Goal: Task Accomplishment & Management: Use online tool/utility

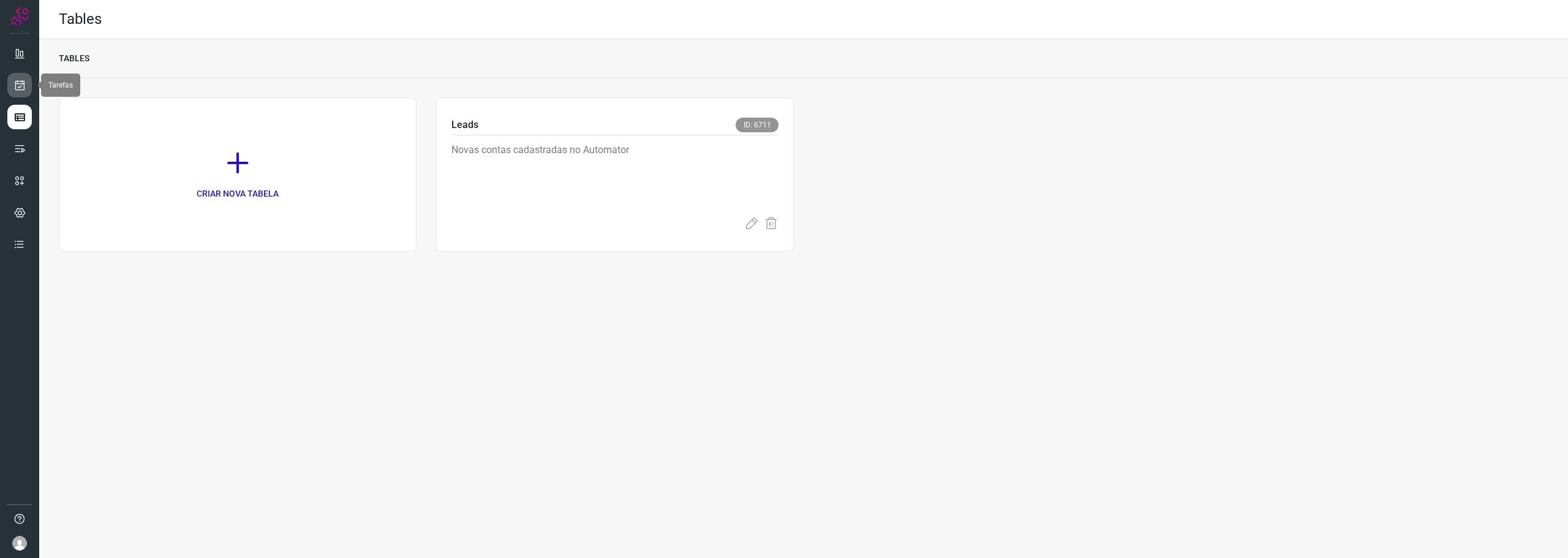
click at [16, 88] on icon at bounding box center [20, 85] width 13 height 12
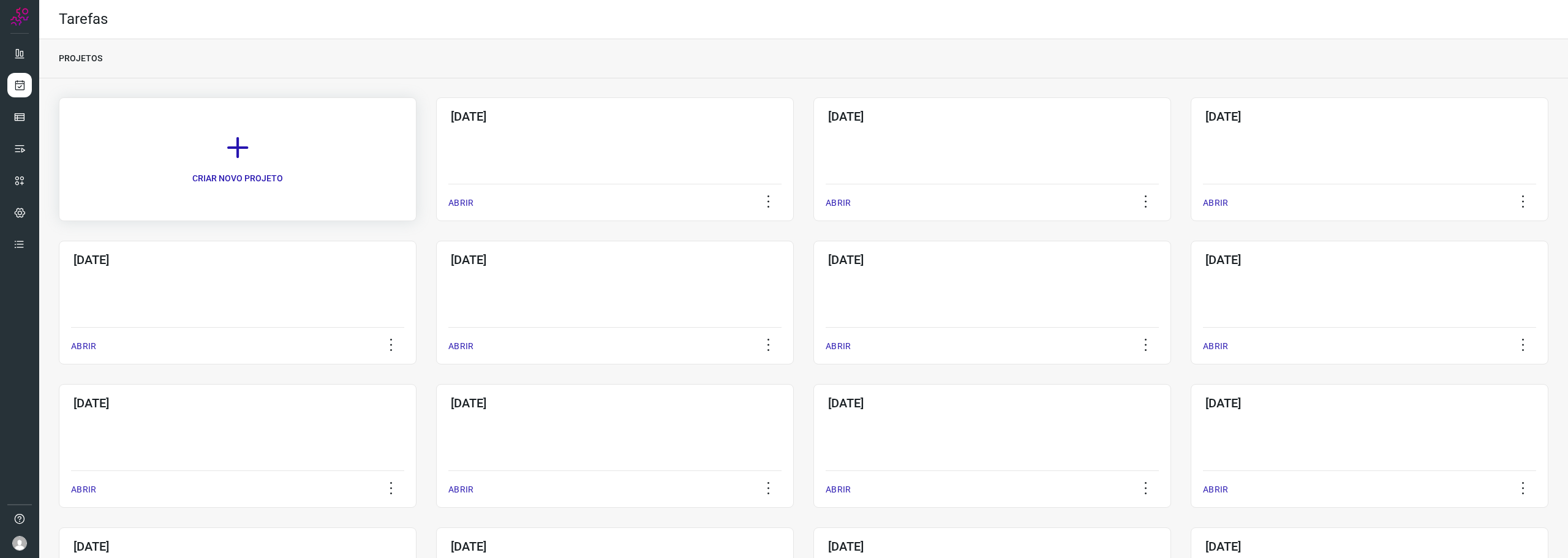
click at [273, 157] on link "CRIAR NOVO PROJETO" at bounding box center [238, 159] width 358 height 124
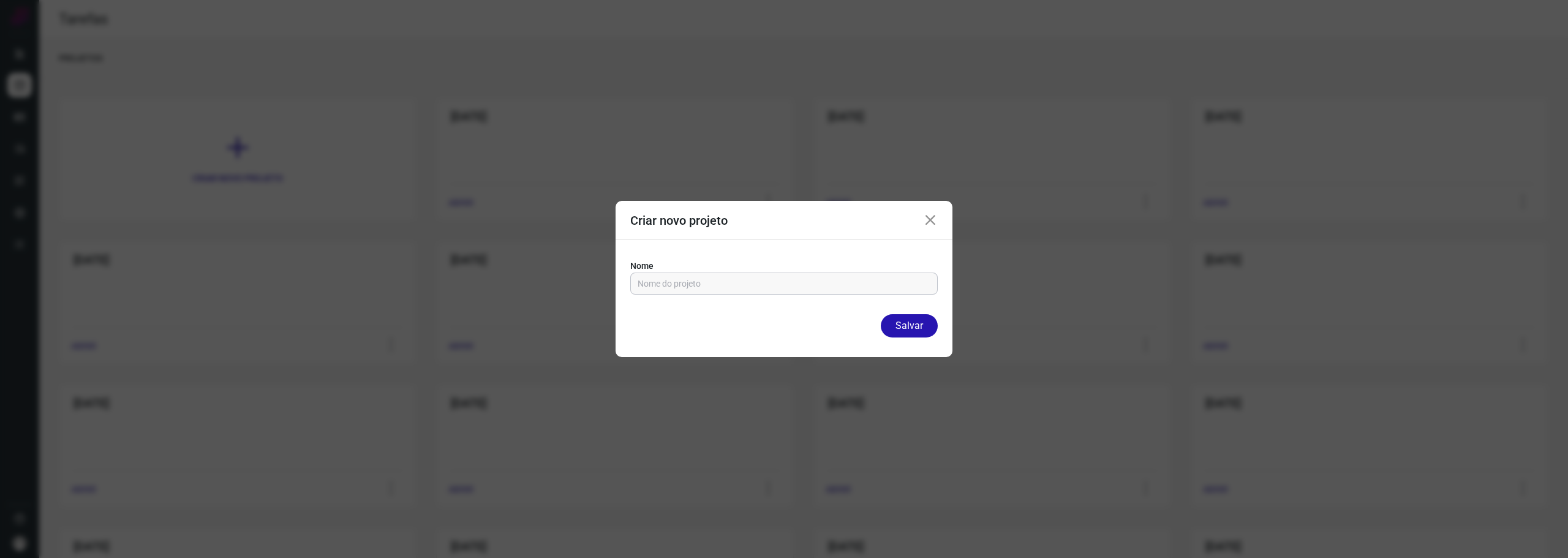
click at [758, 282] on input "text" at bounding box center [784, 283] width 293 height 21
type input "[DATE]"
click at [881, 314] on button "Salvar" at bounding box center [909, 326] width 57 height 24
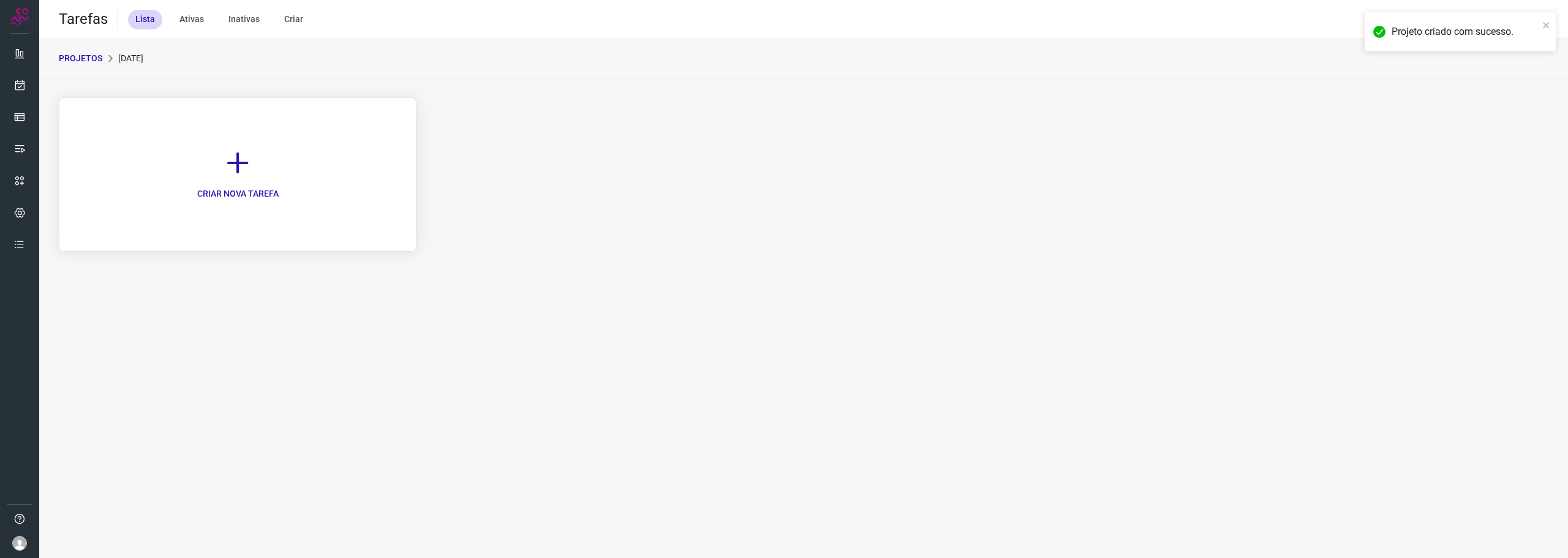
click at [234, 172] on icon at bounding box center [238, 163] width 27 height 27
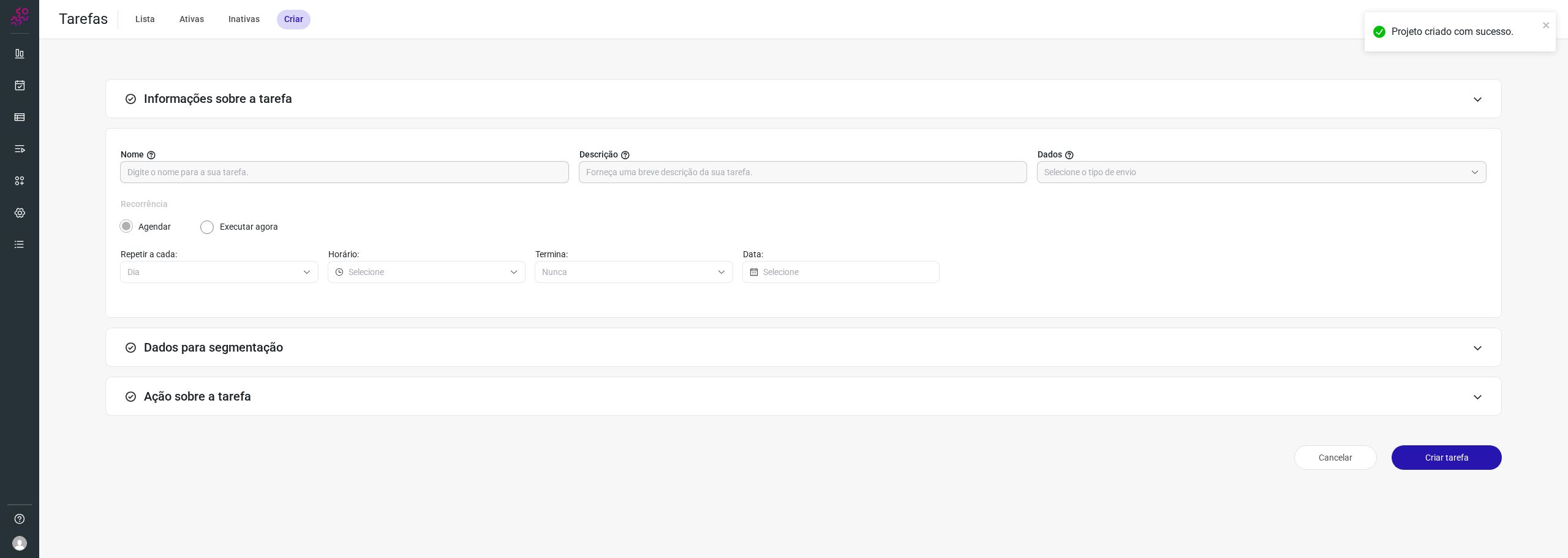
click at [275, 171] on input "text" at bounding box center [345, 172] width 434 height 21
type input "P"
type input "Luã/Siape/Validados pelo Futuro"
click at [1119, 171] on input "text" at bounding box center [1255, 172] width 422 height 21
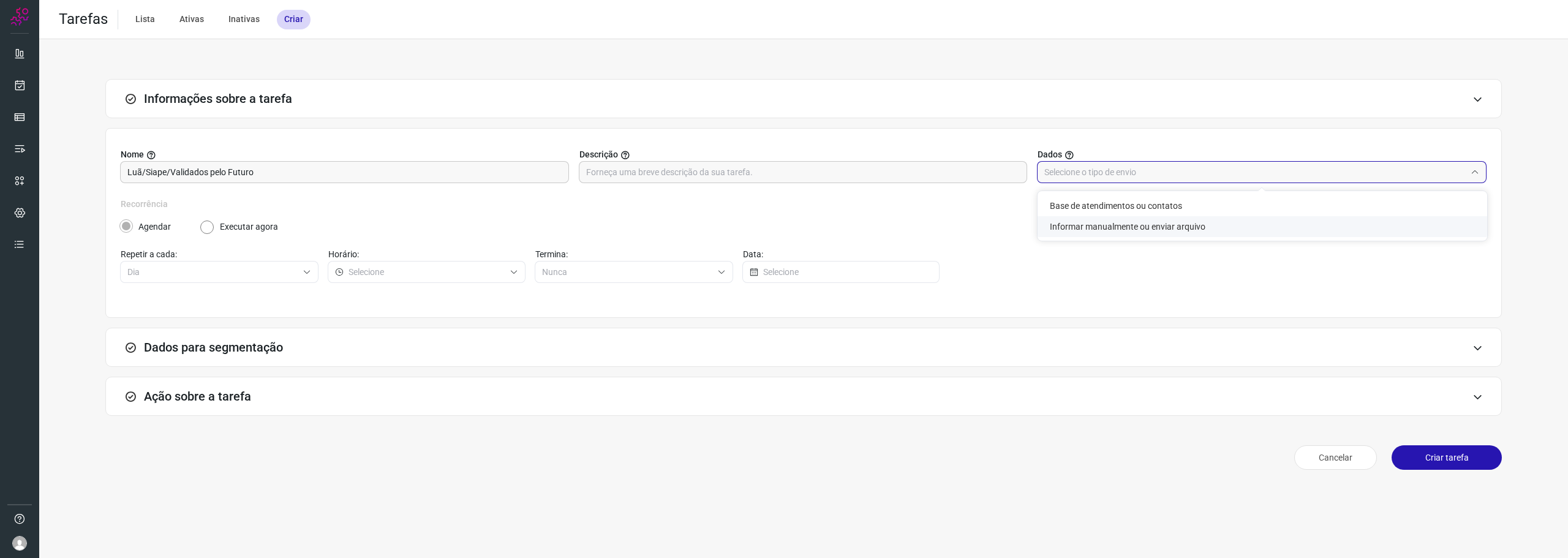
click at [1122, 232] on li "Informar manualmente ou enviar arquivo" at bounding box center [1262, 227] width 450 height 21
type input "Informar manualmente ou enviar arquivo"
radio input "false"
radio input "true"
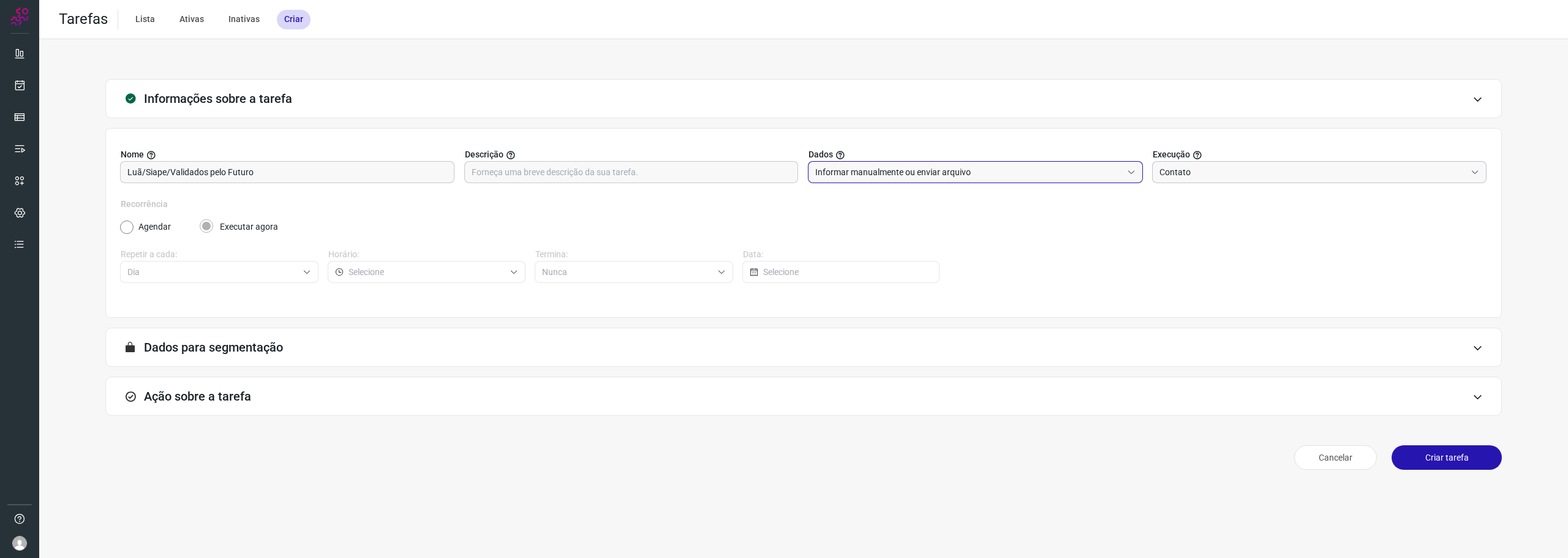
click at [1185, 168] on input "Contato" at bounding box center [1313, 172] width 307 height 21
drag, startPoint x: 1020, startPoint y: 251, endPoint x: 999, endPoint y: 259, distance: 22.5
click at [1019, 251] on div "Recorrência Agendar Executar agora Repetir a cada: Dia Horário: Termina: Nunca …" at bounding box center [803, 248] width 1366 height 100
click at [179, 398] on h3 "Ação sobre a tarefa" at bounding box center [197, 396] width 107 height 15
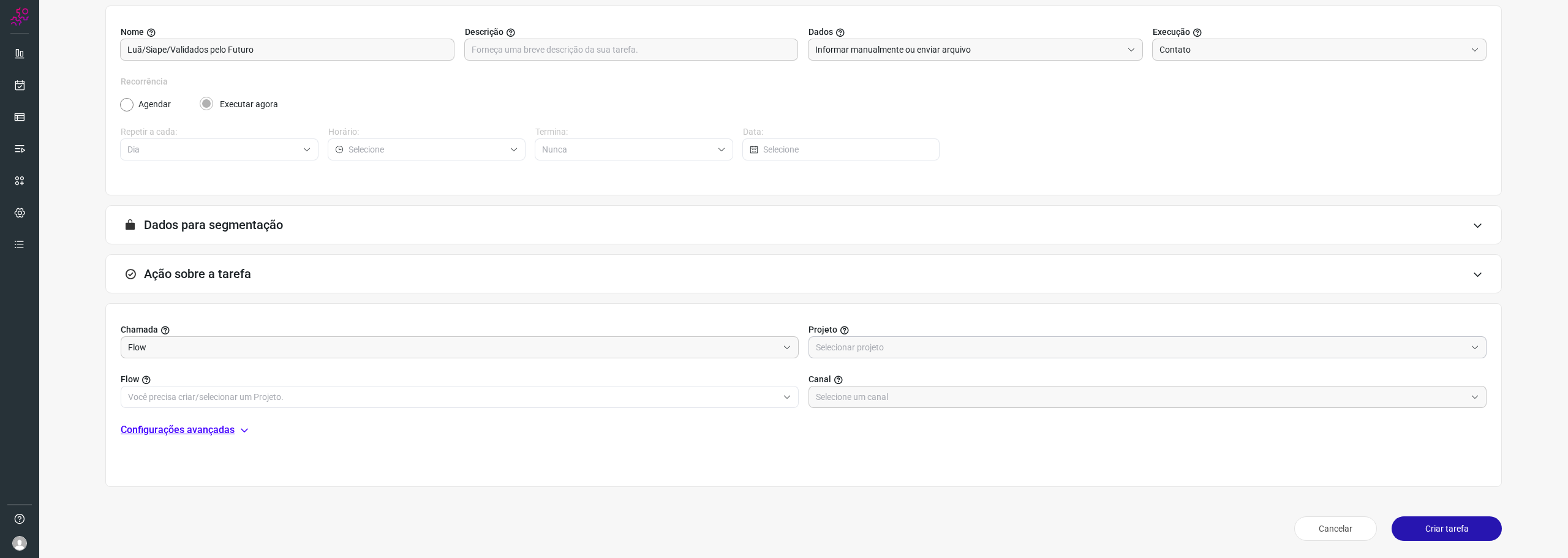
click at [876, 347] on input "text" at bounding box center [1141, 347] width 650 height 21
click at [861, 398] on li "Automator" at bounding box center [1141, 402] width 673 height 21
type input "Automator"
click at [590, 397] on input "text" at bounding box center [453, 397] width 650 height 21
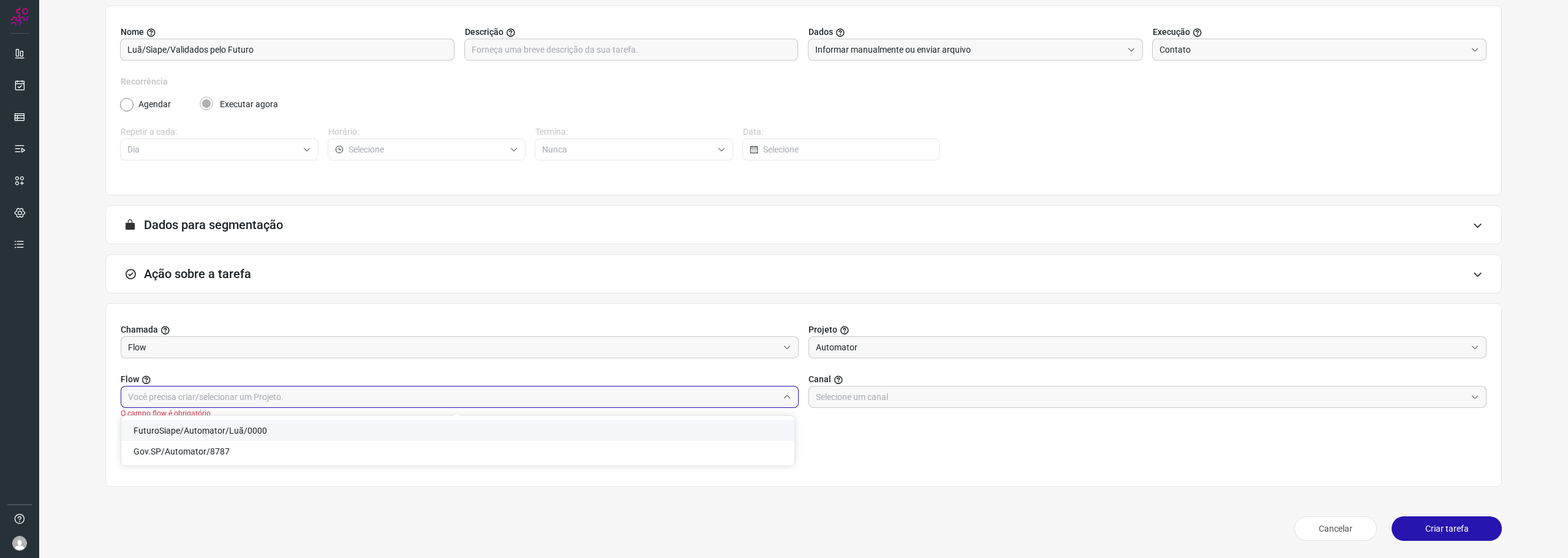
click at [238, 433] on span "FuturoSiape/Automator/Luã/0000" at bounding box center [201, 430] width 134 height 10
type input "FuturoSiape/Automator/Luã/0000"
click at [873, 392] on input "text" at bounding box center [1141, 397] width 650 height 21
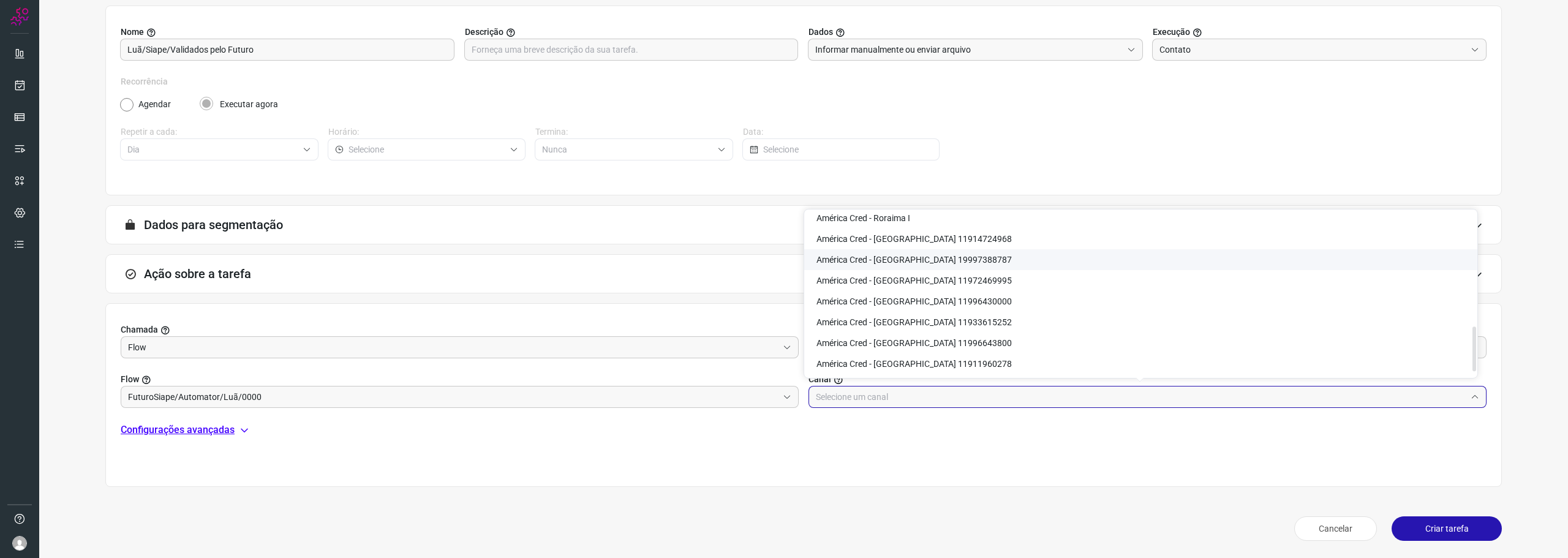
scroll to position [429, 0]
click at [942, 273] on li "América Cred - [GEOGRAPHIC_DATA] 11996430000" at bounding box center [1141, 263] width 673 height 21
type input "América Cred - [GEOGRAPHIC_DATA] 11996430000"
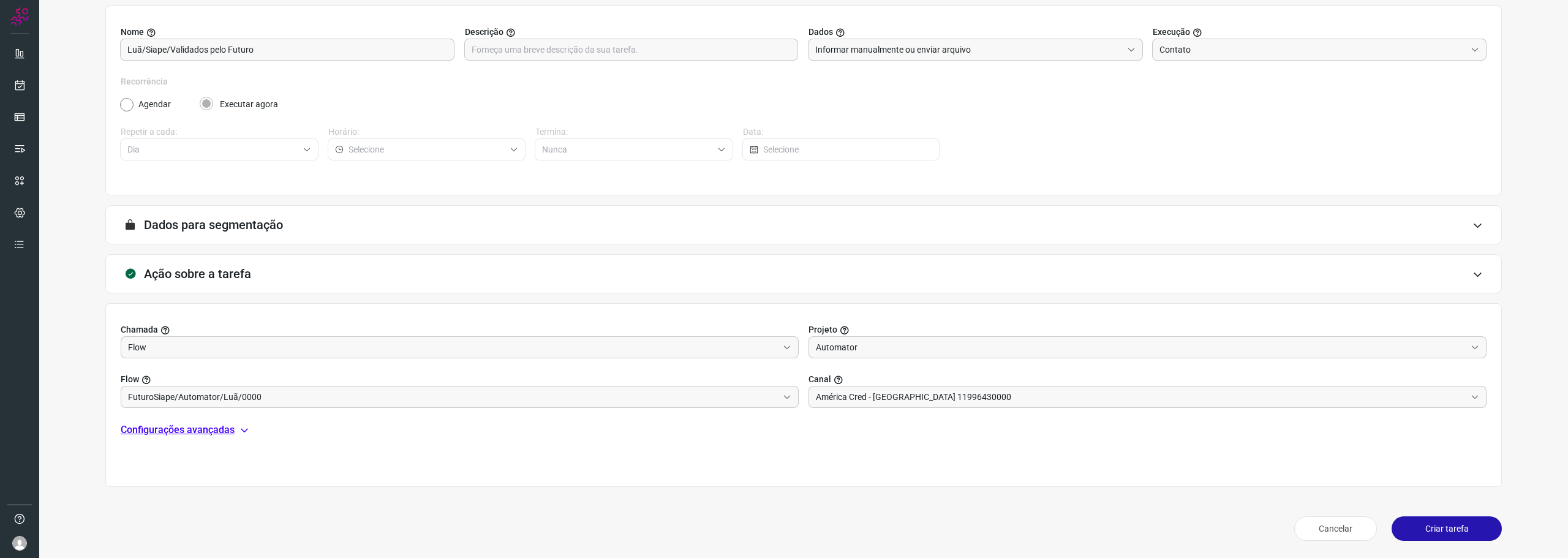
click at [227, 427] on p "Configurações avançadas" at bounding box center [177, 430] width 114 height 15
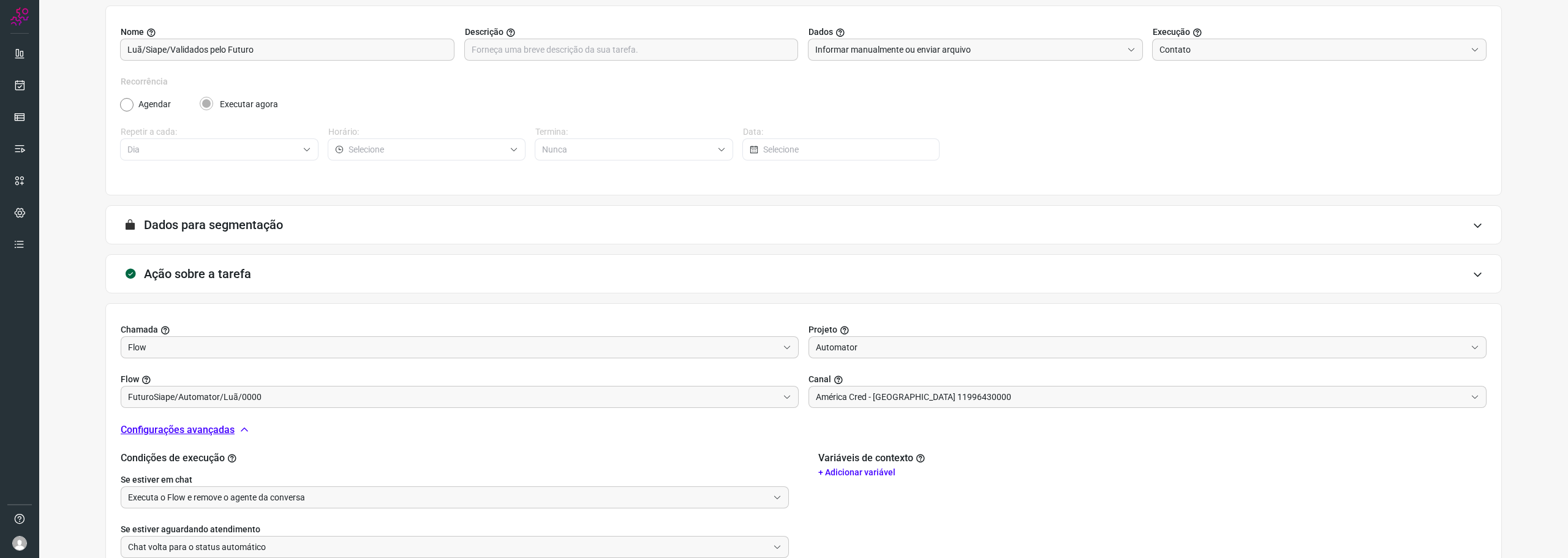
scroll to position [264, 0]
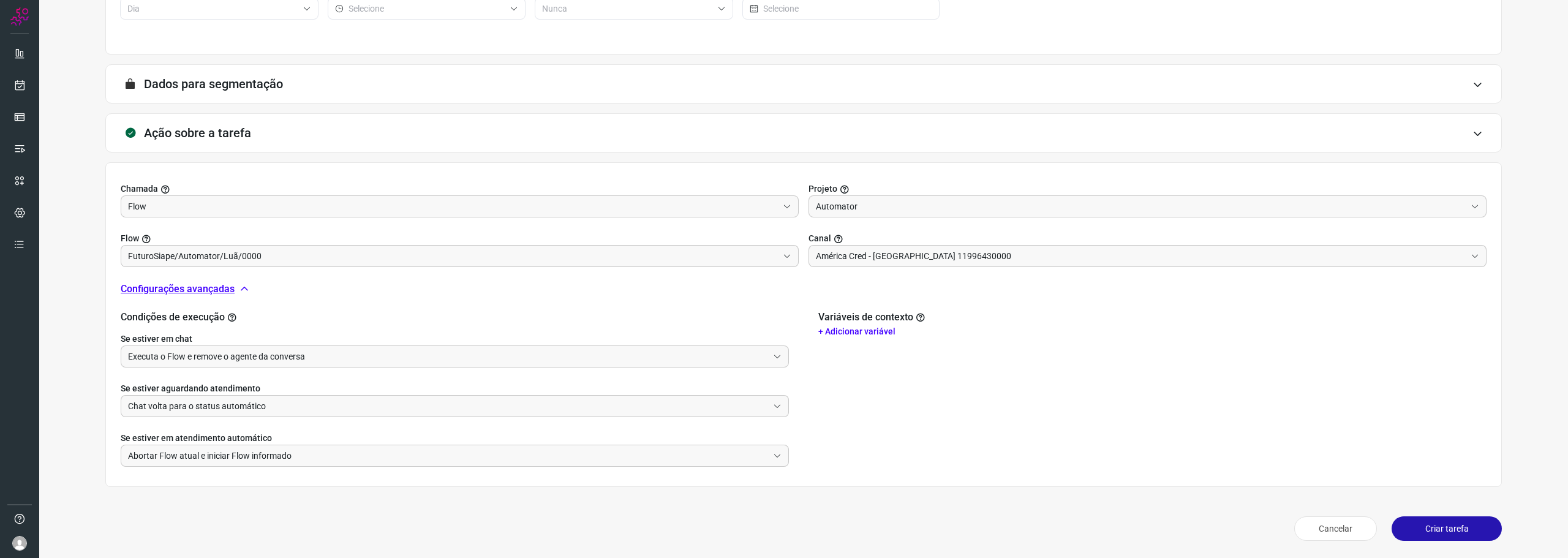
click at [1436, 522] on button "Criar tarefa" at bounding box center [1446, 529] width 110 height 24
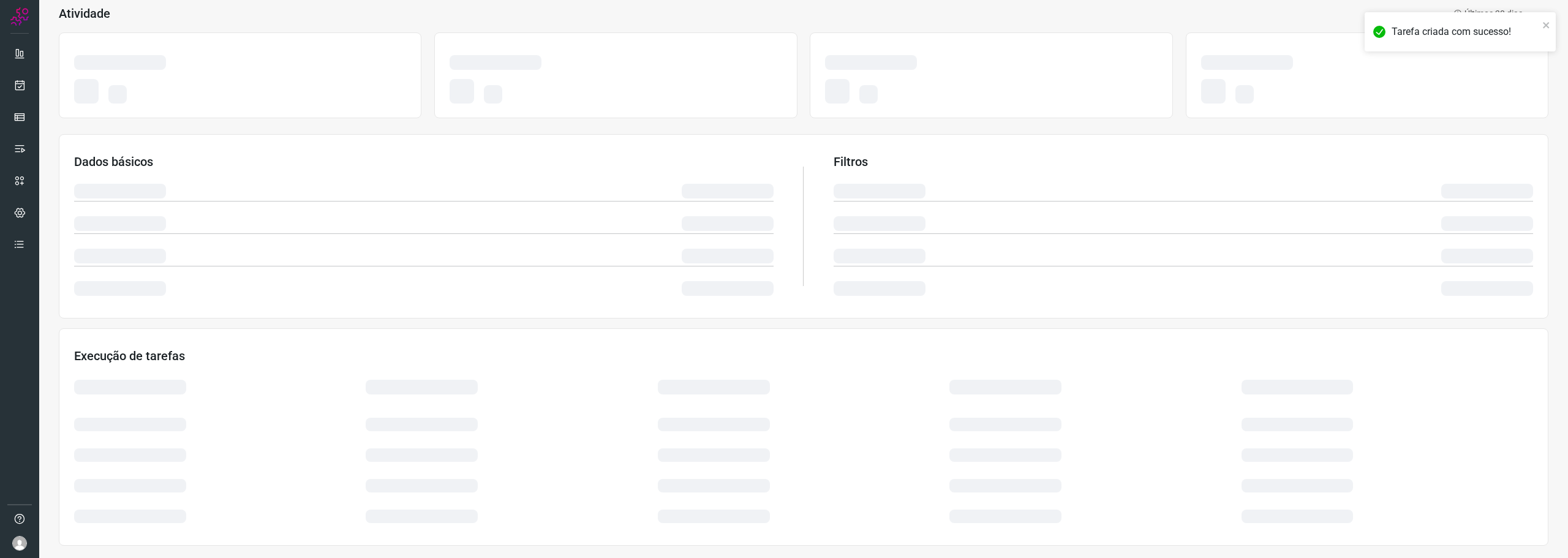
scroll to position [75, 0]
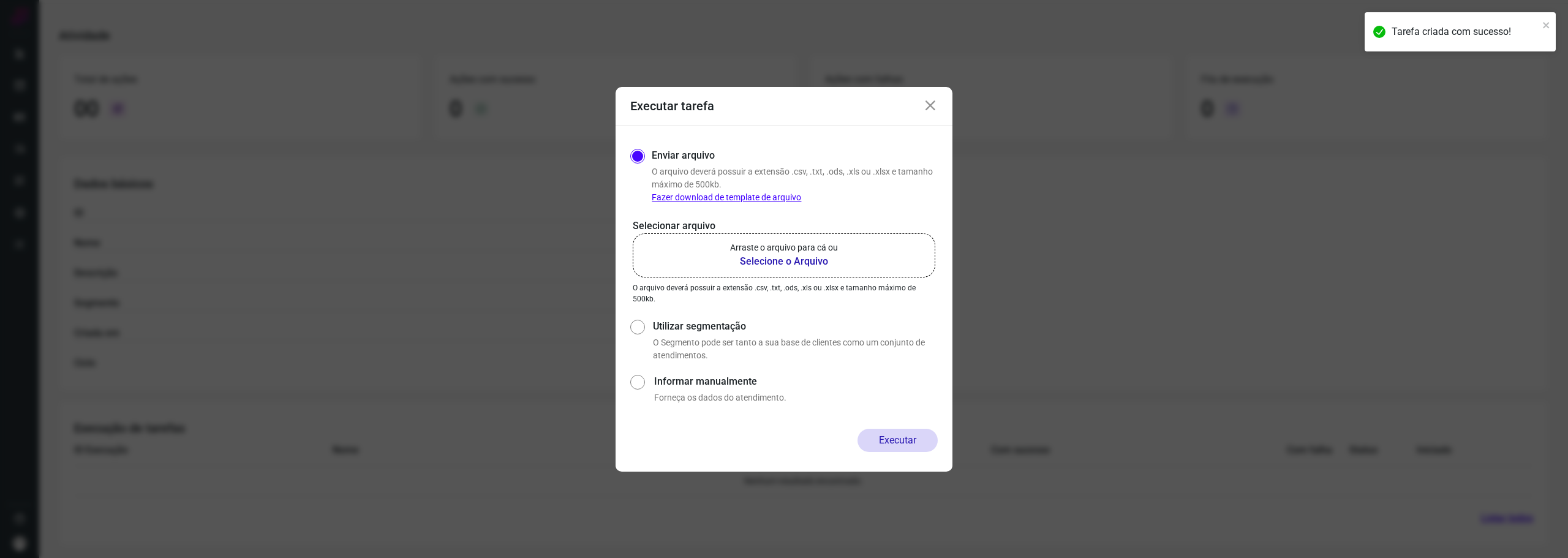
click at [763, 262] on b "Selecione o Arquivo" at bounding box center [783, 261] width 108 height 15
click at [0, 0] on input "Arraste o arquivo para cá ou Selecione o Arquivo" at bounding box center [0, 0] width 0 height 0
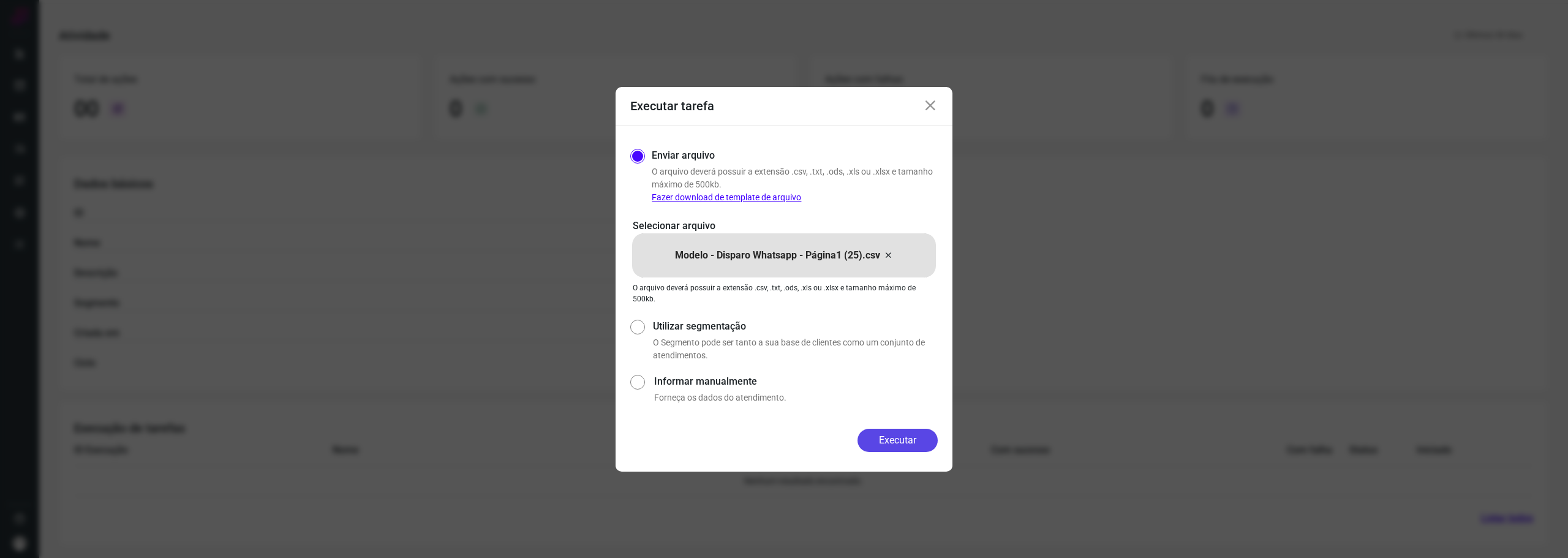
click at [898, 445] on button "Executar" at bounding box center [898, 440] width 80 height 24
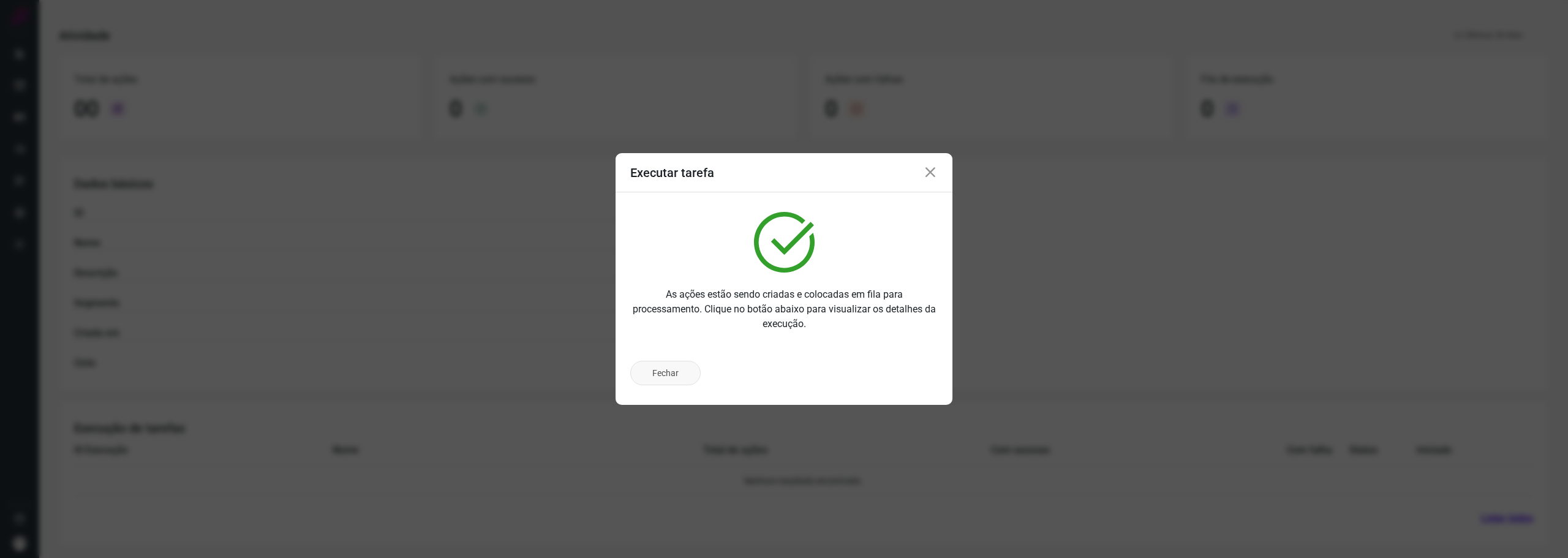
click at [686, 378] on button "Fechar" at bounding box center [666, 373] width 71 height 24
